Goal: Information Seeking & Learning: Stay updated

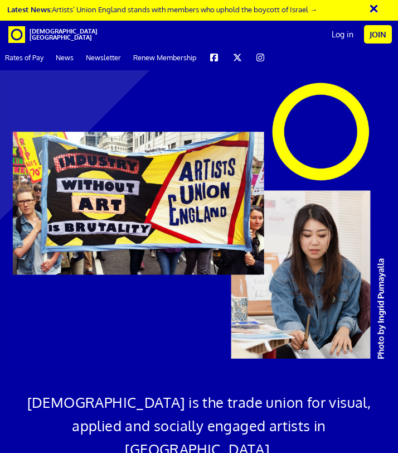
scroll to position [651, 0]
click at [61, 60] on link "News" at bounding box center [65, 57] width 28 height 25
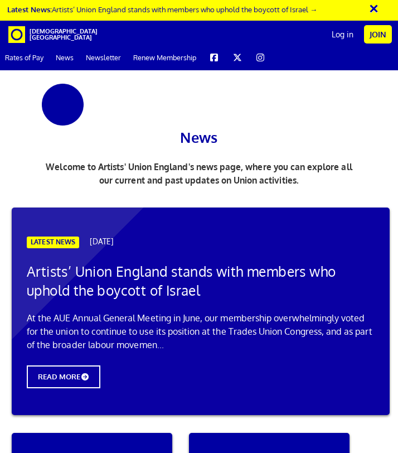
scroll to position [313, 0]
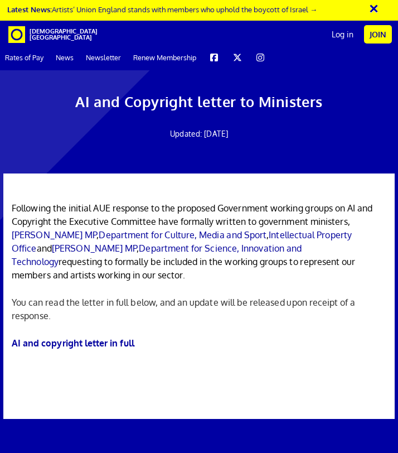
scroll to position [64, 0]
click at [91, 337] on link "AI and copyright letter in full" at bounding box center [73, 342] width 123 height 11
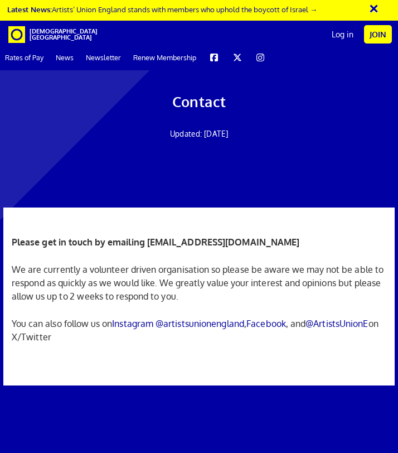
scroll to position [94, 0]
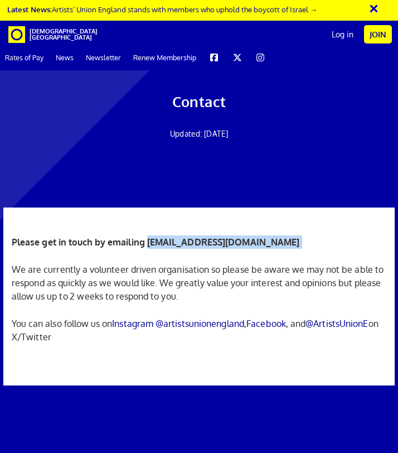
drag, startPoint x: 147, startPoint y: 147, endPoint x: 290, endPoint y: 159, distance: 142.8
click at [290, 208] on div "Please get in touch by emailing info@artistsunionengland.org.uk We are currentl…" at bounding box center [199, 297] width 375 height 178
copy div "info@artistsunionengland.org.uk"
click at [235, 270] on p "We are currently a volunteer driven organisation so please be aware we may not …" at bounding box center [199, 283] width 375 height 40
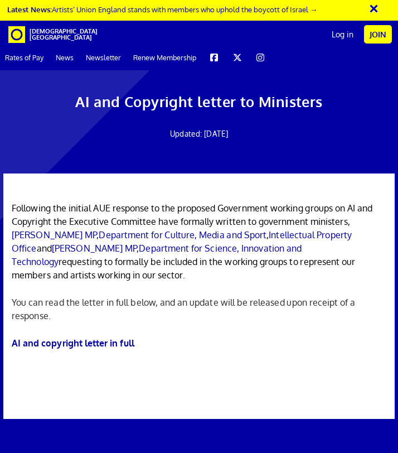
scroll to position [0, 11]
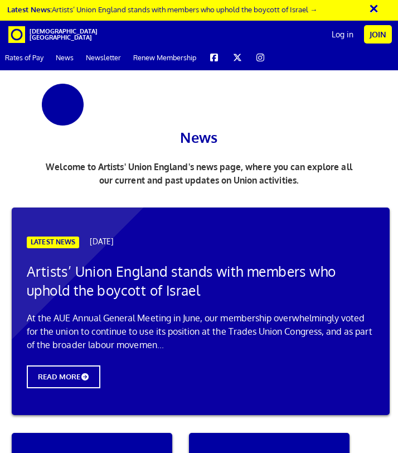
scroll to position [485, 0]
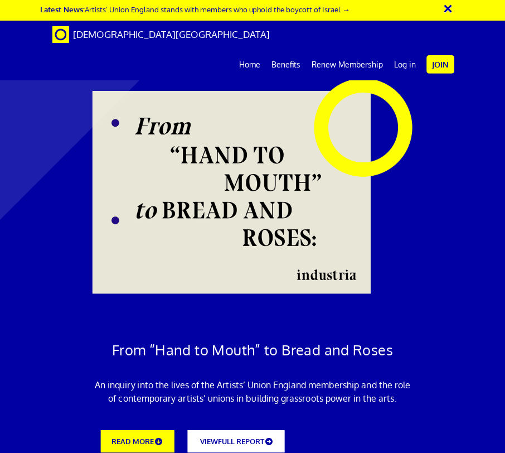
scroll to position [1322, 0]
